Goal: Contribute content

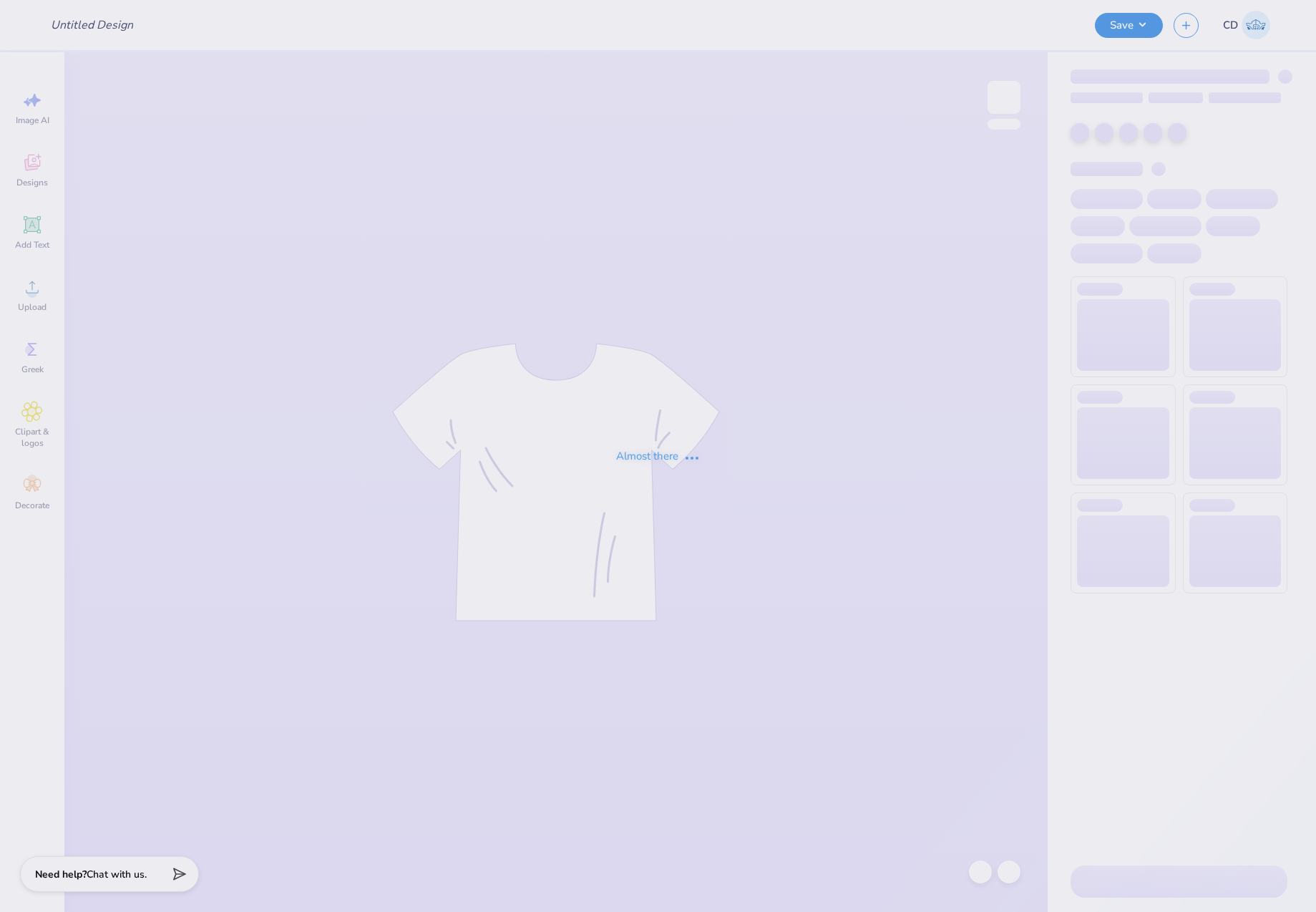
type input "Grinch Hoco"
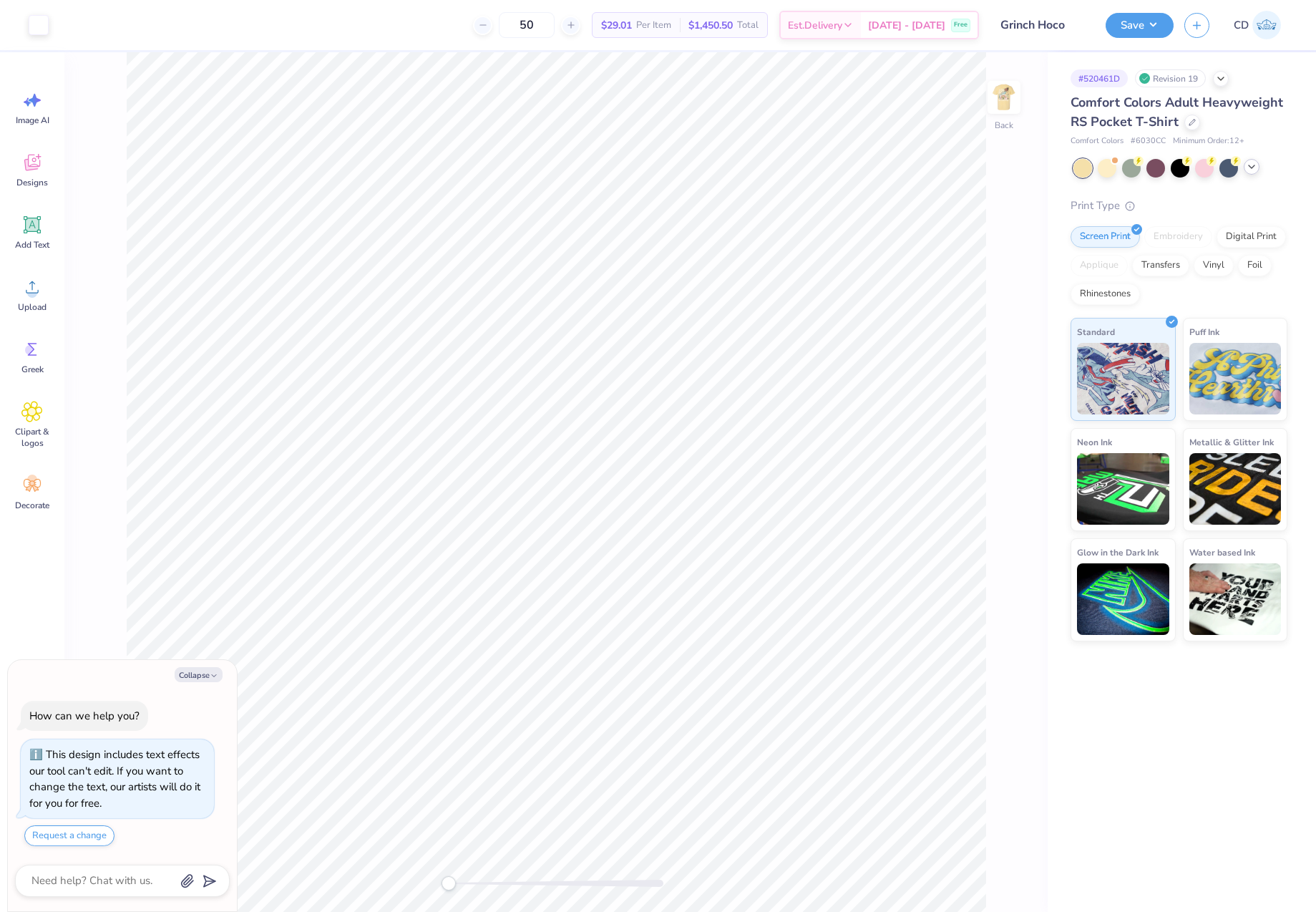
click at [1246, 165] on icon at bounding box center [1252, 167] width 11 height 11
type textarea "x"
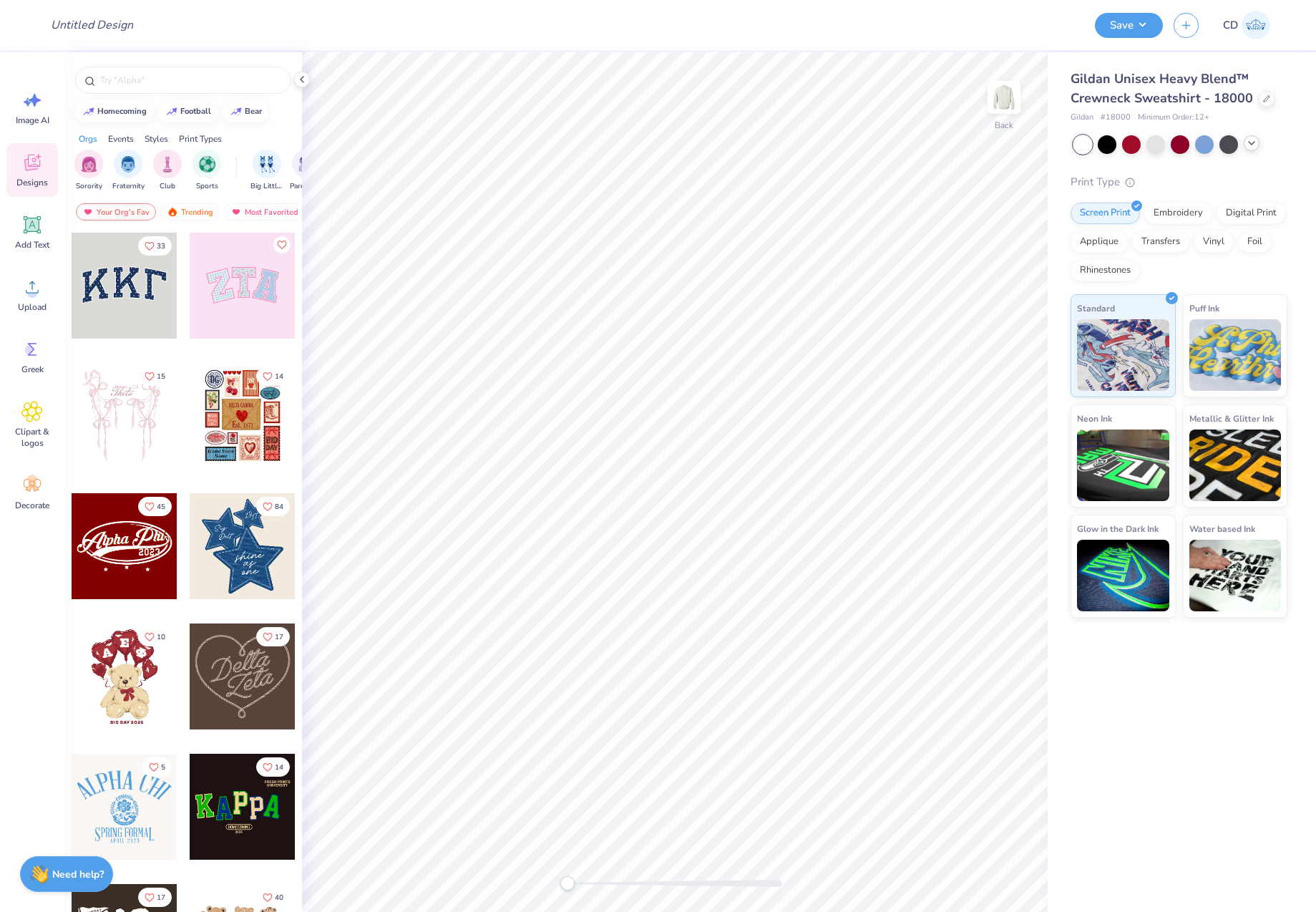
click at [1249, 142] on icon at bounding box center [1252, 143] width 11 height 11
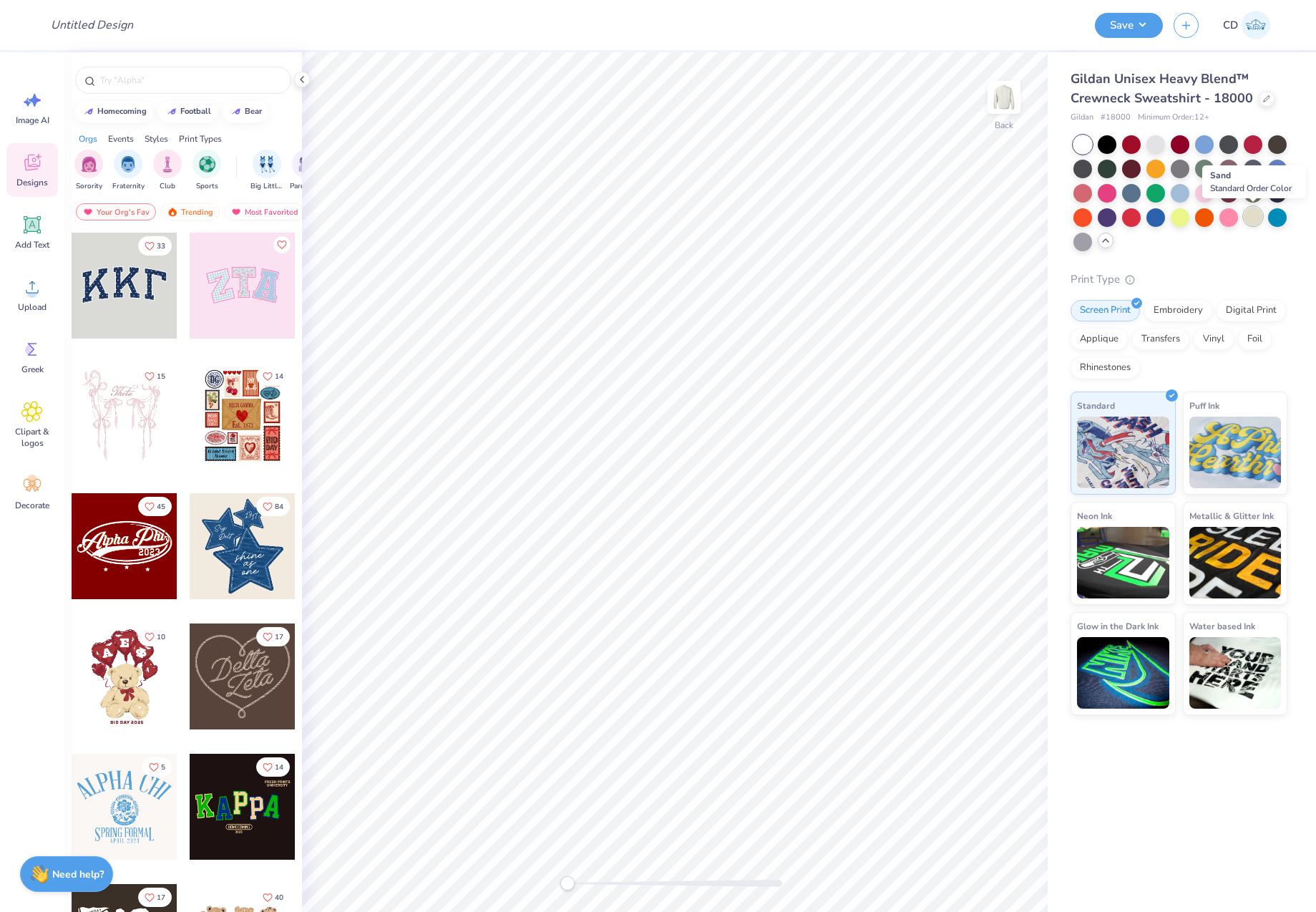
click at [1252, 218] on div at bounding box center [1253, 216] width 19 height 19
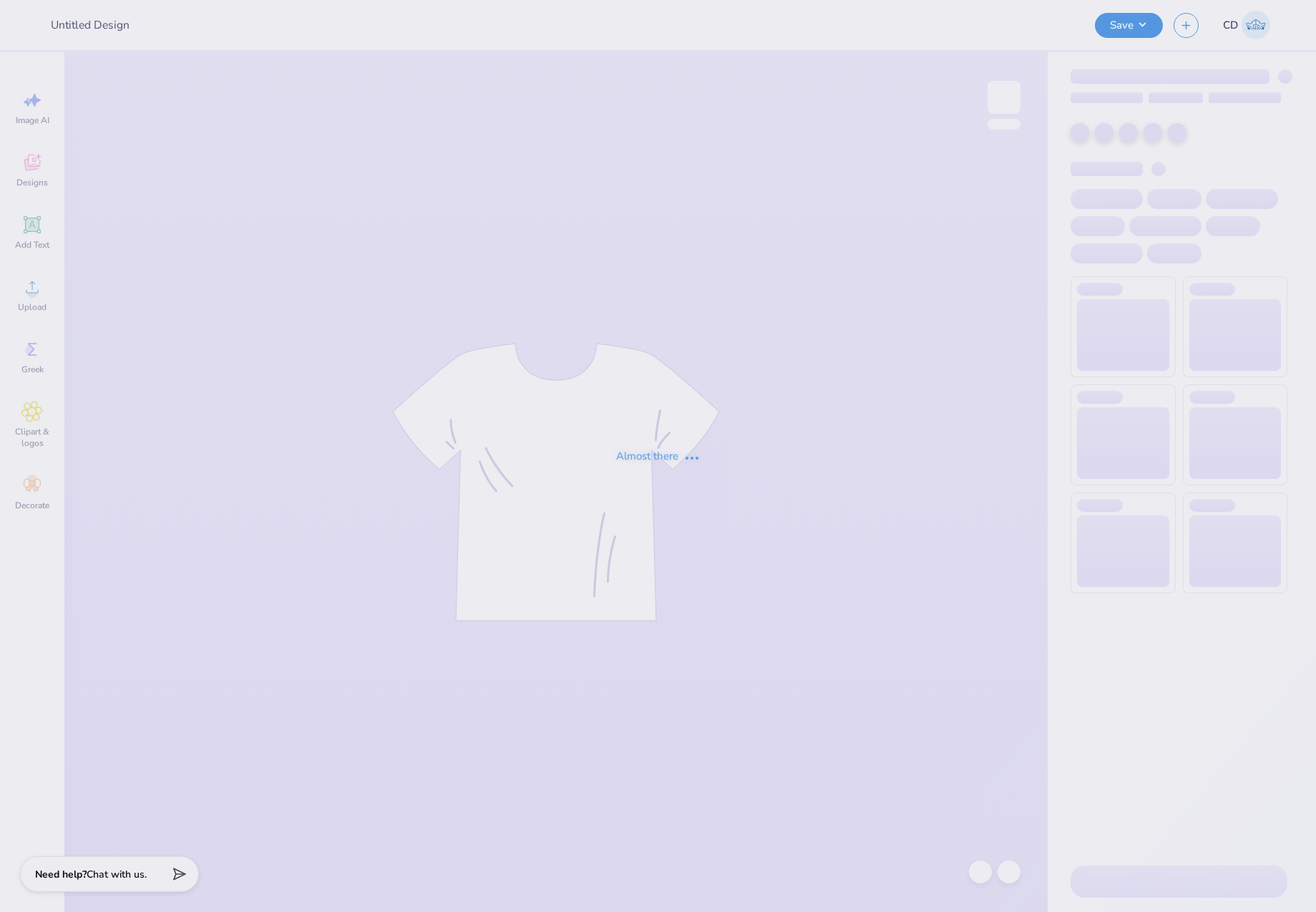
type input "Philo merch 25"
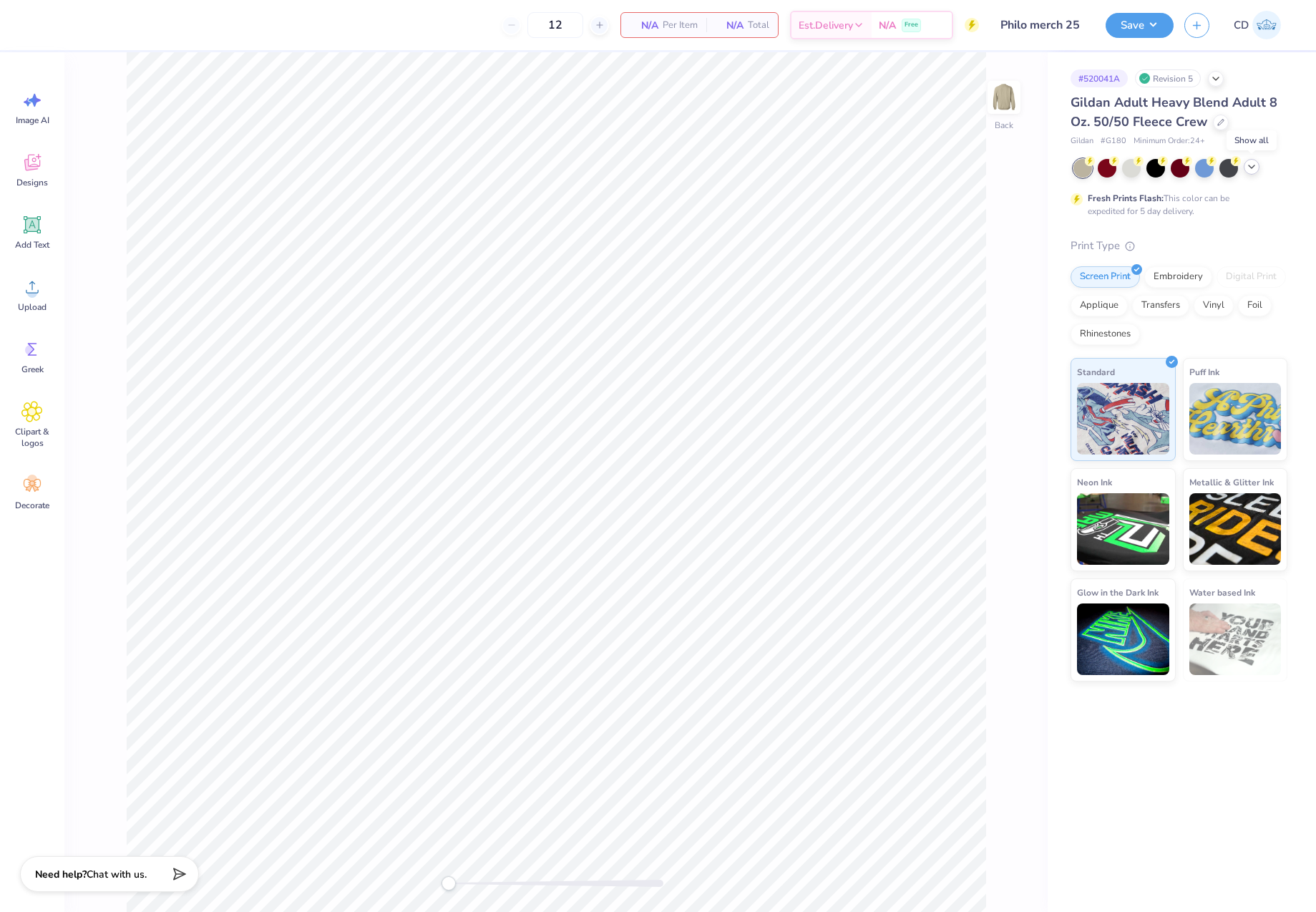
click at [1253, 171] on icon at bounding box center [1252, 167] width 11 height 11
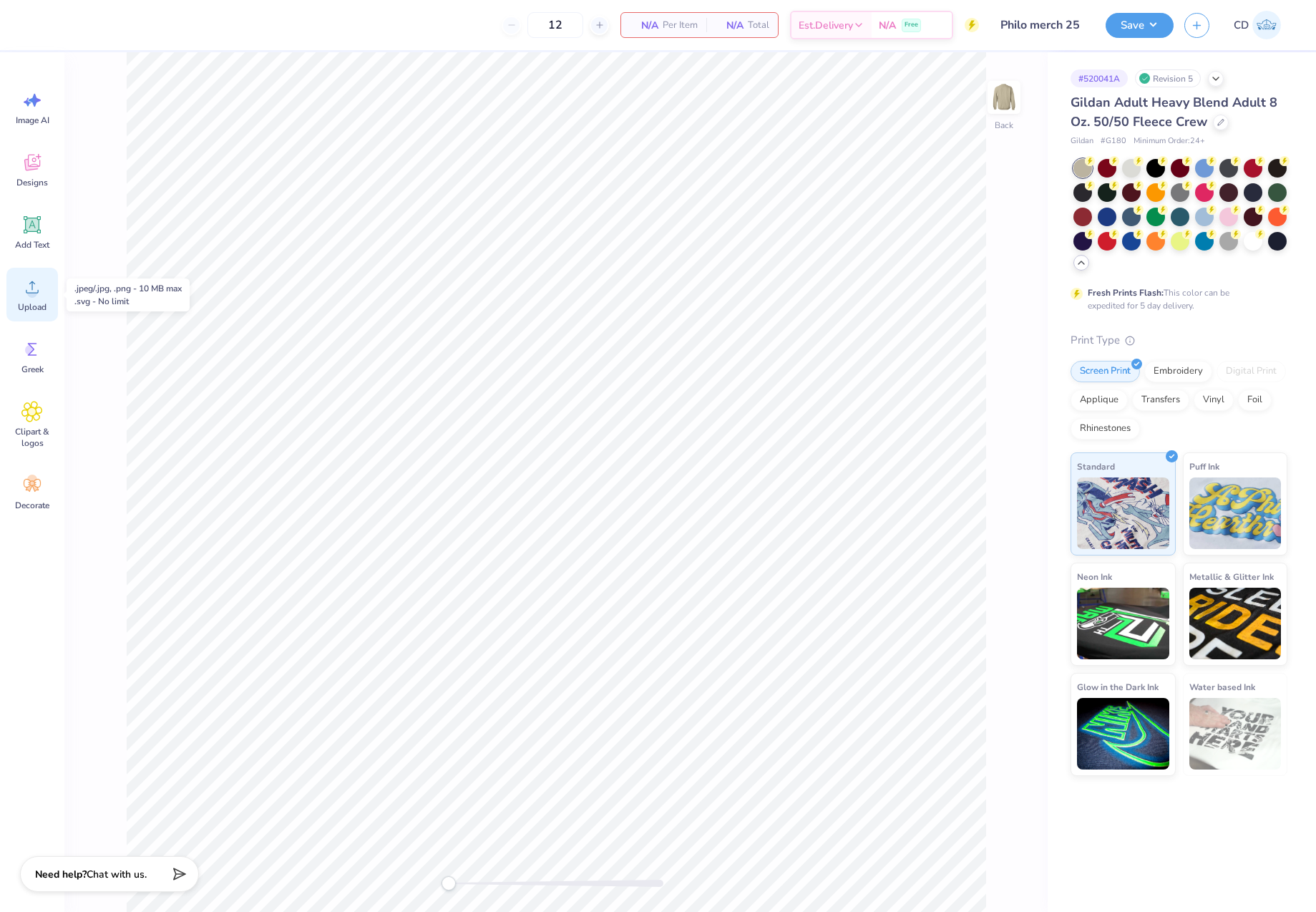
click at [33, 301] on span "Upload" at bounding box center [32, 307] width 28 height 11
